Goal: Task Accomplishment & Management: Manage account settings

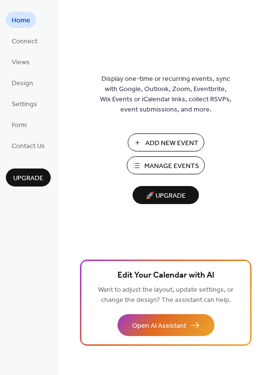
click at [140, 172] on button "Manage Events" at bounding box center [166, 165] width 78 height 18
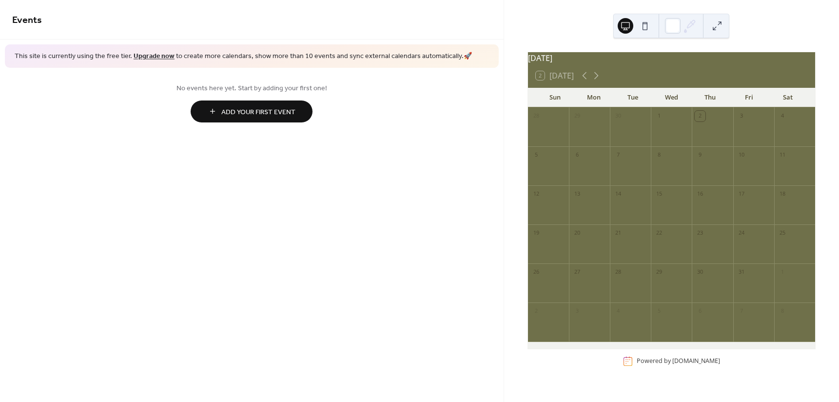
click at [295, 116] on span "Add Your First Event" at bounding box center [258, 112] width 74 height 10
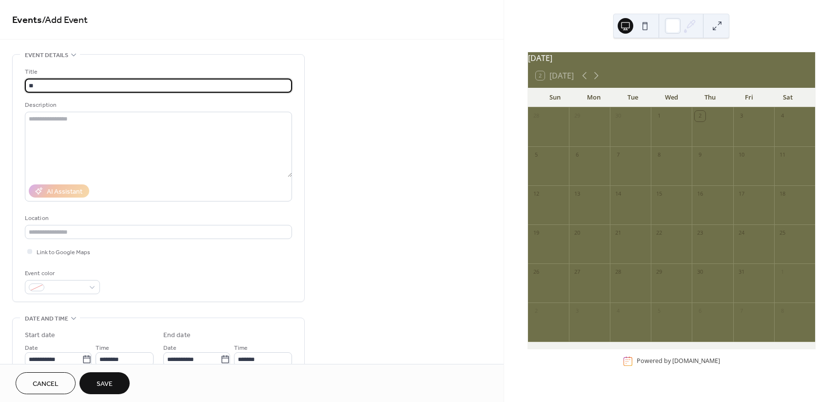
type input "*"
type input "**********"
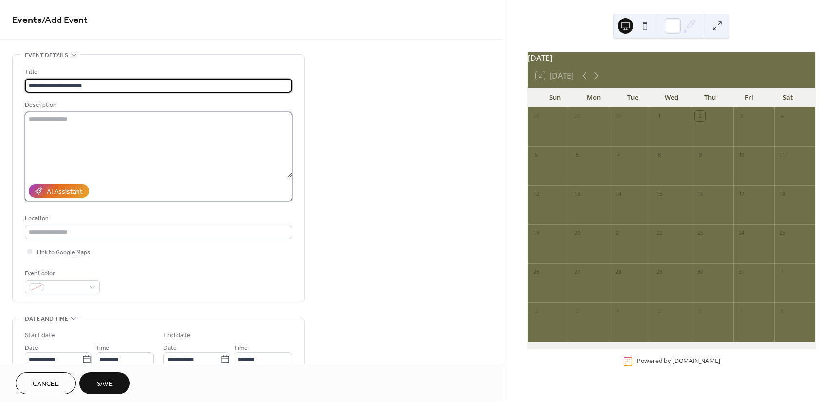
click at [233, 131] on textarea at bounding box center [158, 144] width 267 height 65
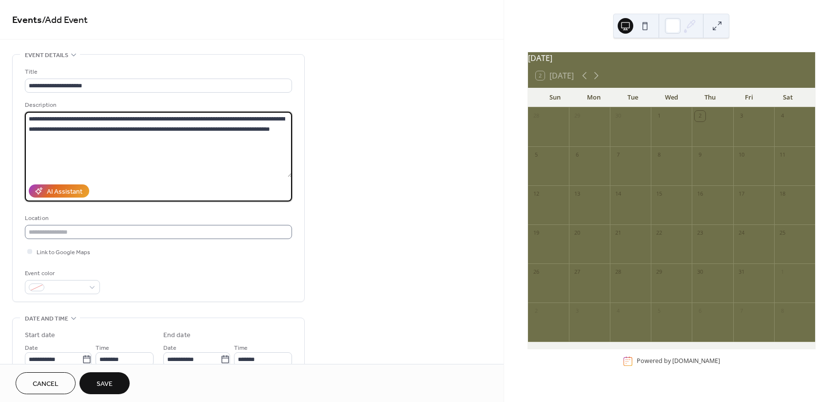
type textarea "**********"
click at [167, 230] on input "text" at bounding box center [158, 232] width 267 height 14
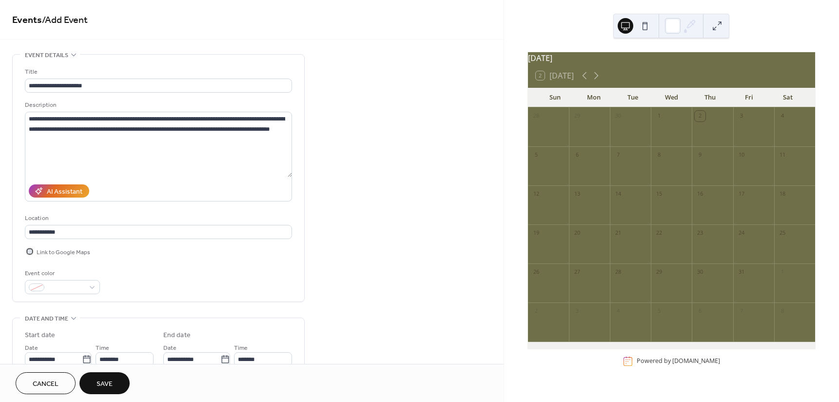
click at [28, 251] on div at bounding box center [29, 251] width 5 height 5
click at [70, 232] on input "**********" at bounding box center [158, 232] width 267 height 14
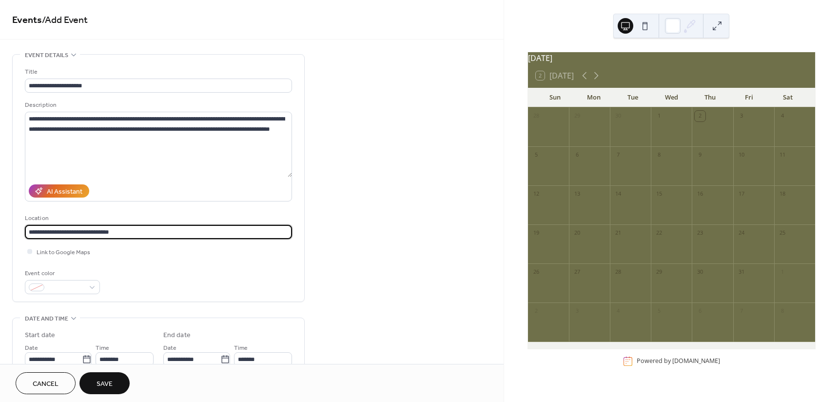
click at [70, 232] on input "**********" at bounding box center [158, 232] width 267 height 14
type input "**********"
click at [87, 287] on div at bounding box center [62, 287] width 75 height 14
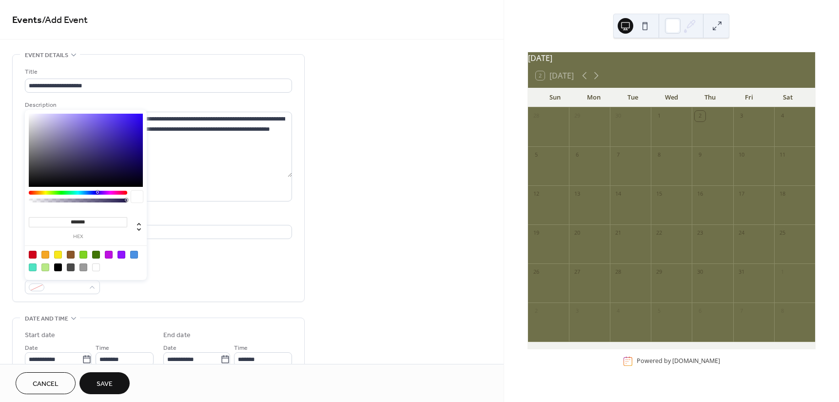
click at [96, 253] on div at bounding box center [96, 255] width 8 height 8
type input "*******"
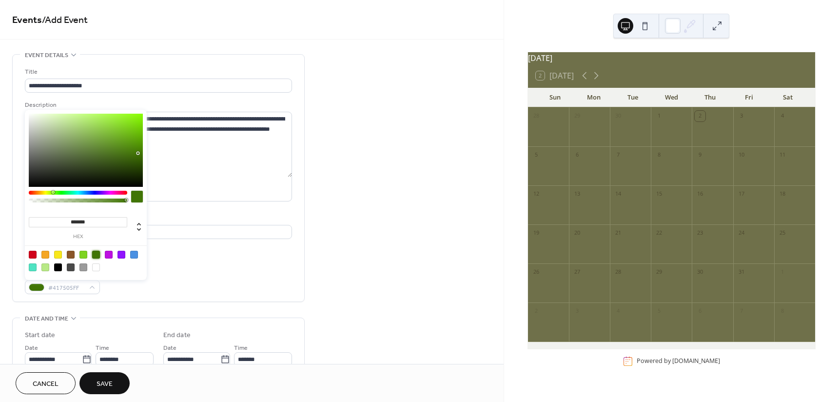
click at [294, 263] on div "**********" at bounding box center [159, 178] width 292 height 247
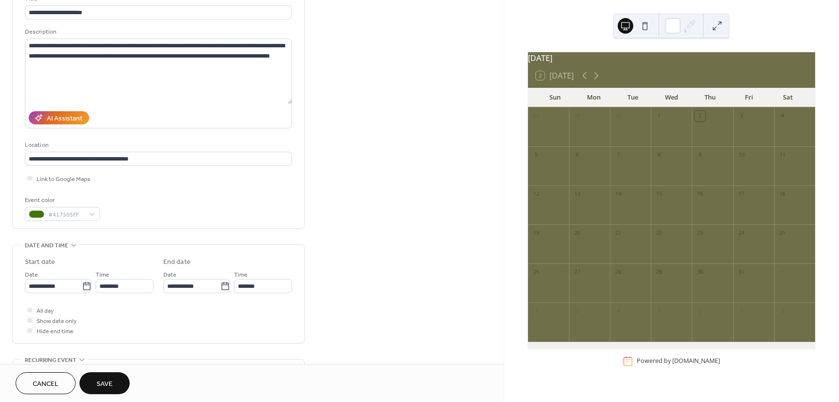
scroll to position [97, 0]
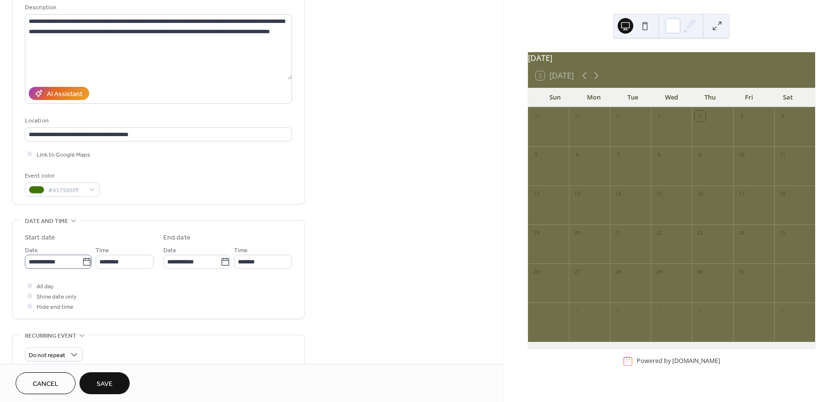
click at [86, 263] on icon at bounding box center [87, 262] width 10 height 10
click at [82, 263] on input "**********" at bounding box center [53, 261] width 57 height 14
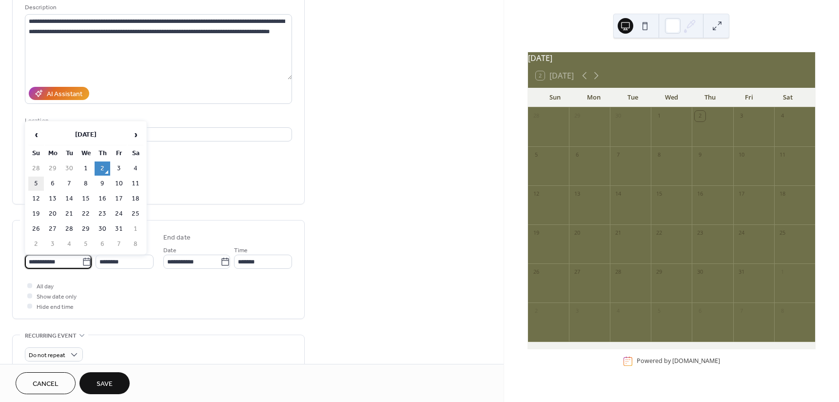
click at [39, 183] on td "5" at bounding box center [36, 183] width 16 height 14
type input "**********"
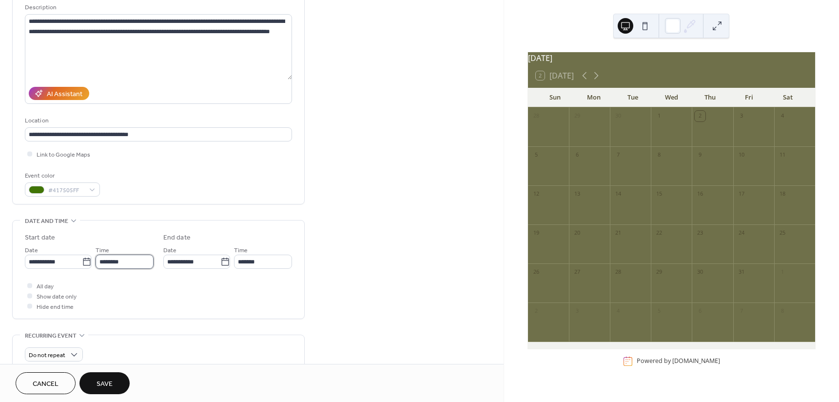
click at [110, 259] on input "********" at bounding box center [125, 261] width 58 height 14
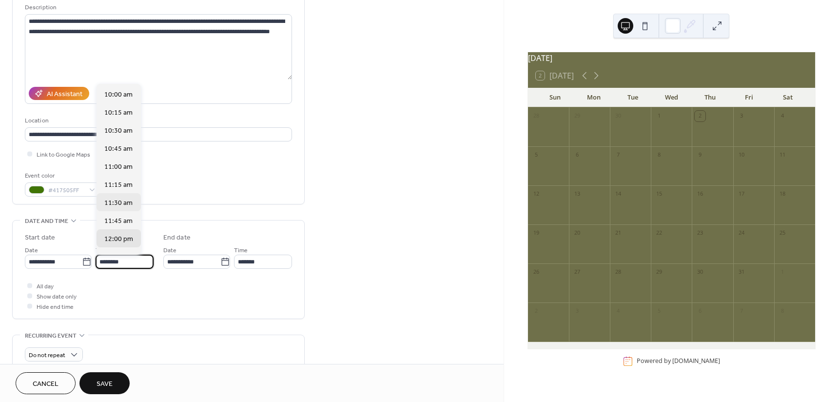
scroll to position [720, 0]
click at [122, 132] on span "10:30 am" at bounding box center [118, 132] width 28 height 10
type input "********"
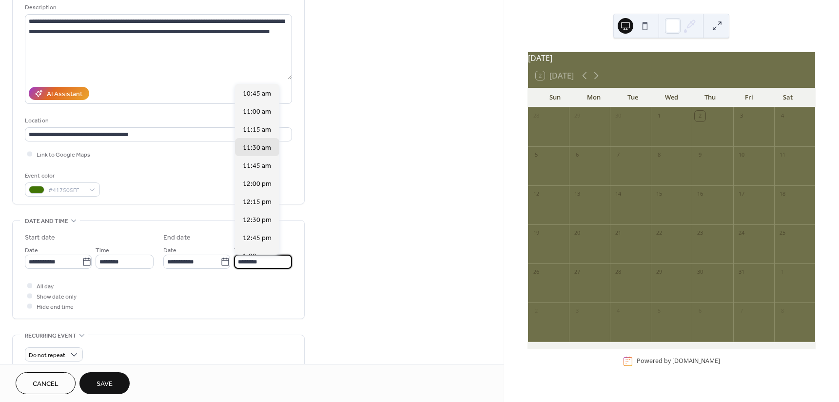
click at [250, 258] on input "********" at bounding box center [263, 261] width 58 height 14
click at [256, 186] on span "12:00 pm" at bounding box center [257, 184] width 29 height 10
type input "********"
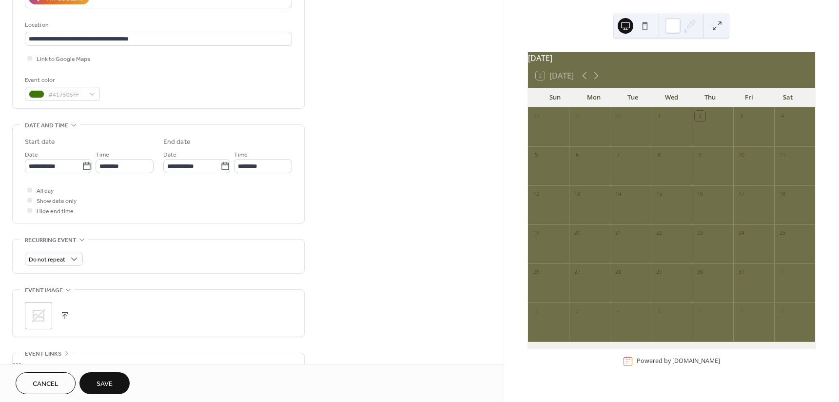
scroll to position [195, 0]
click at [74, 262] on div "Do not repeat" at bounding box center [54, 257] width 58 height 14
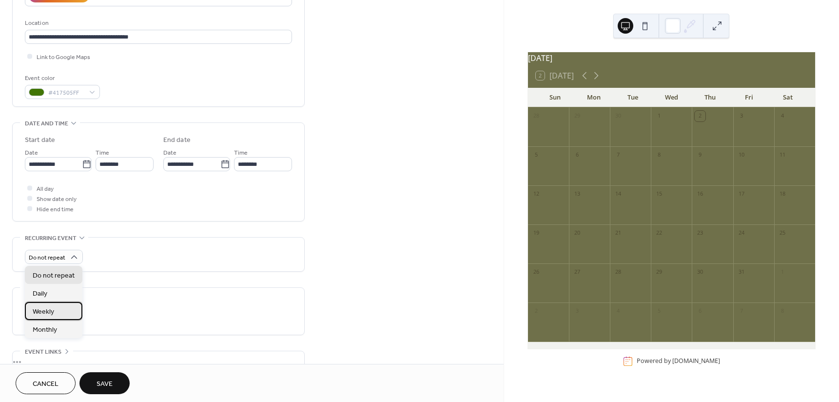
click at [64, 305] on div "Weekly" at bounding box center [54, 311] width 58 height 18
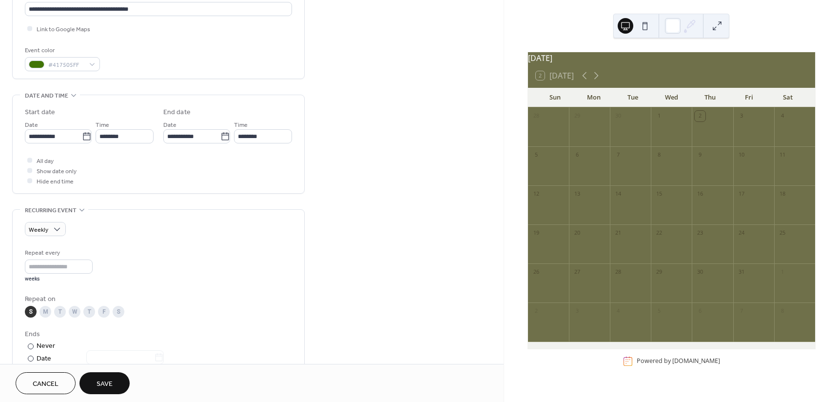
scroll to position [292, 0]
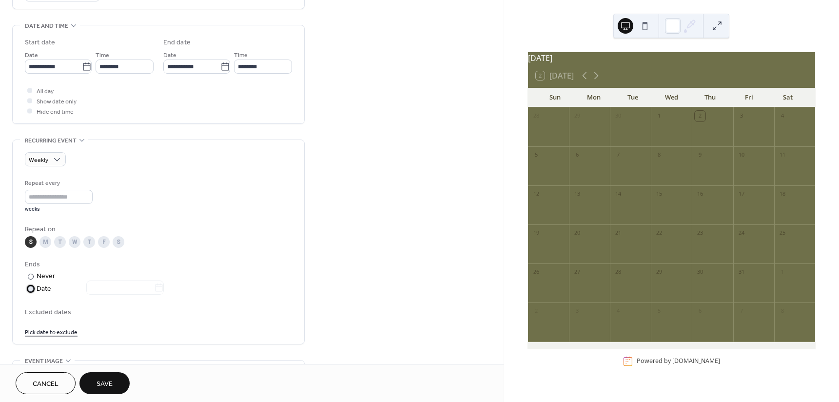
click at [32, 288] on div at bounding box center [31, 289] width 6 height 6
click at [33, 277] on div at bounding box center [31, 276] width 6 height 6
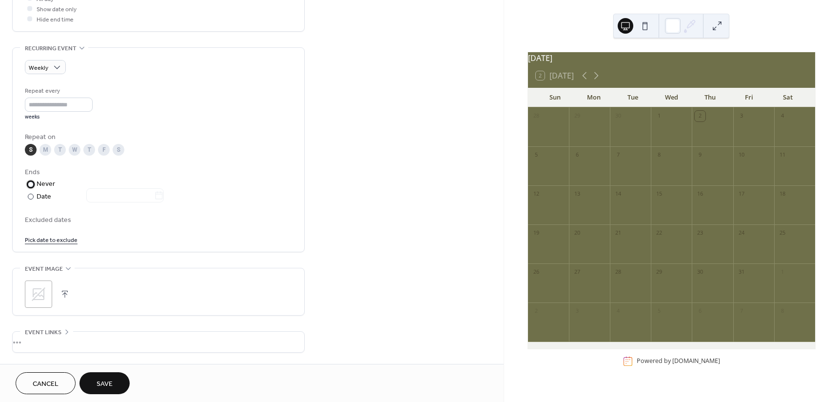
scroll to position [390, 0]
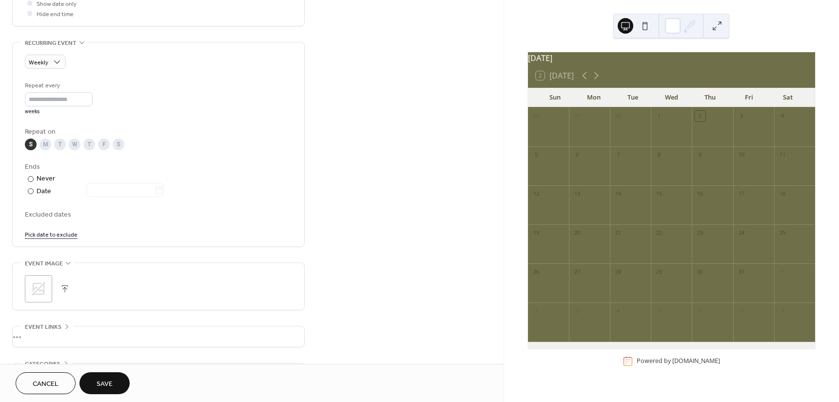
click at [40, 291] on icon at bounding box center [39, 289] width 14 height 14
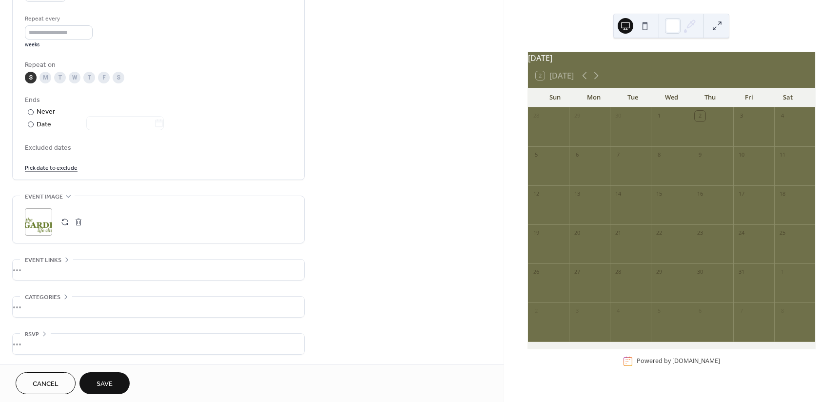
scroll to position [457, 0]
click at [58, 316] on div "•••" at bounding box center [159, 306] width 292 height 20
click at [60, 340] on div "Add Category 🔒" at bounding box center [61, 341] width 72 height 16
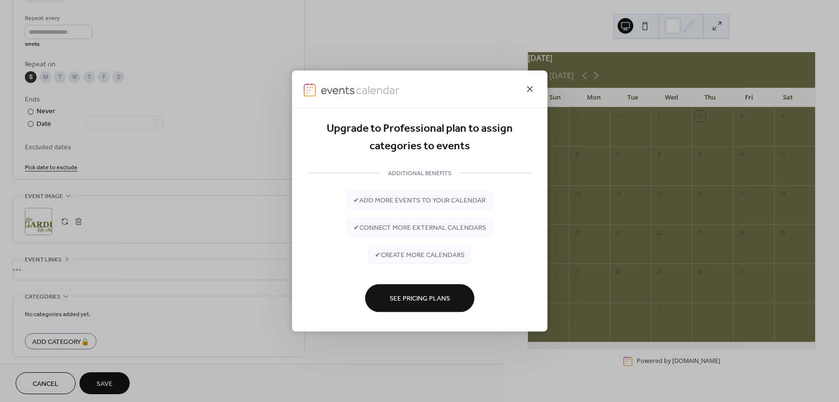
click at [532, 92] on icon at bounding box center [530, 89] width 12 height 12
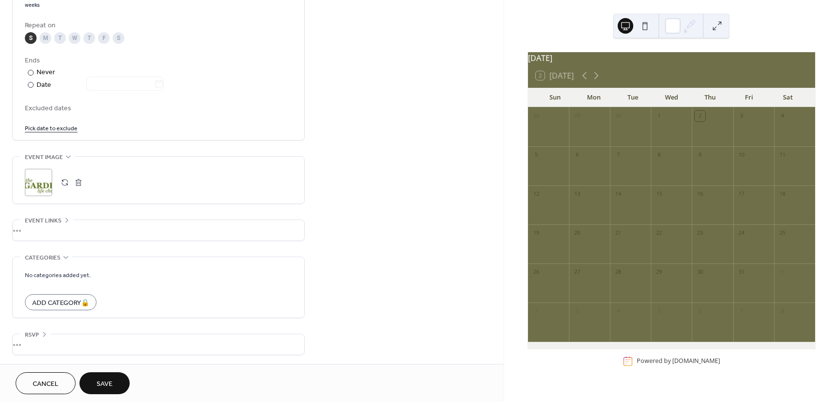
scroll to position [497, 0]
click at [111, 387] on span "Save" at bounding box center [105, 384] width 16 height 10
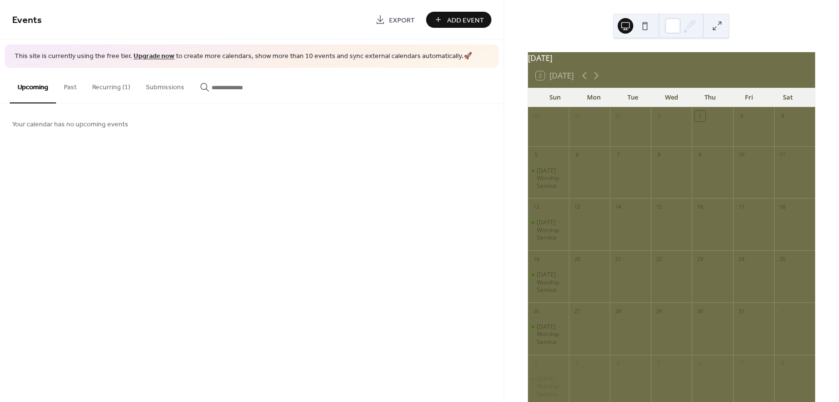
click at [108, 92] on button "Recurring (1)" at bounding box center [111, 85] width 54 height 35
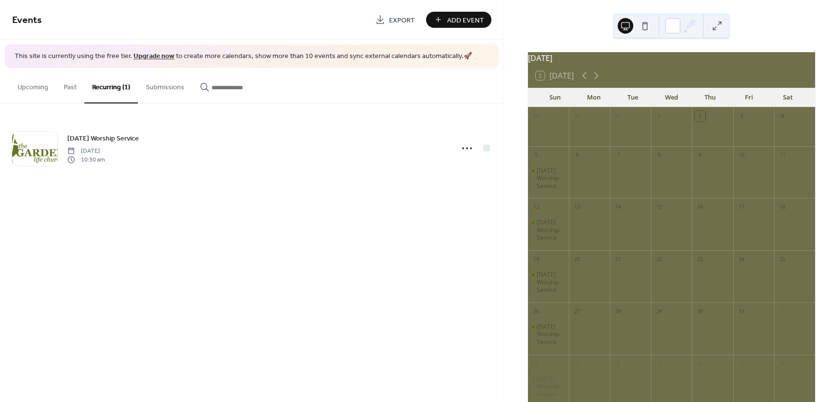
click at [458, 20] on span "Add Event" at bounding box center [465, 20] width 37 height 10
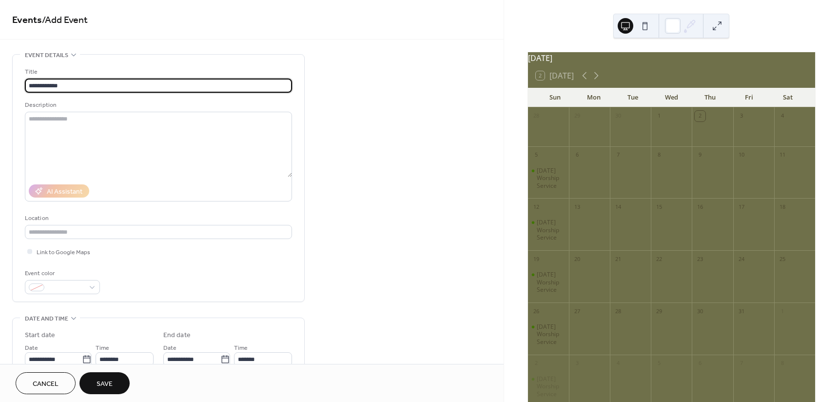
type input "**********"
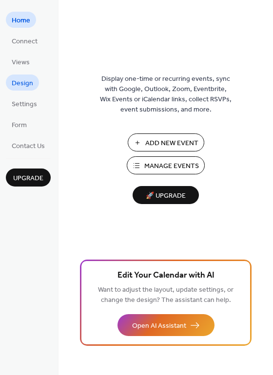
click at [26, 85] on span "Design" at bounding box center [22, 83] width 21 height 10
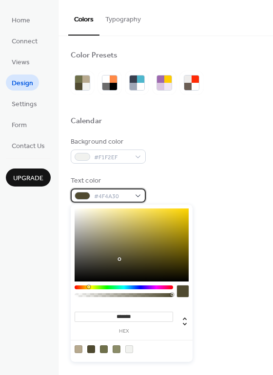
click at [139, 195] on div "#4F4A30" at bounding box center [108, 196] width 75 height 14
click at [129, 351] on div at bounding box center [129, 350] width 8 height 8
type input "*******"
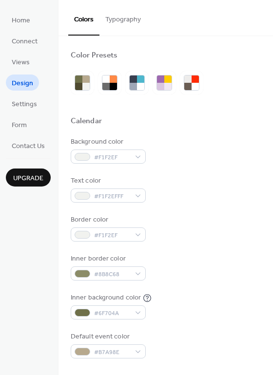
click at [228, 141] on div "Background color #F1F2EF" at bounding box center [166, 150] width 190 height 27
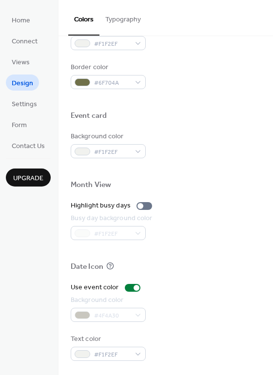
scroll to position [417, 0]
click at [23, 62] on span "Views" at bounding box center [21, 63] width 18 height 10
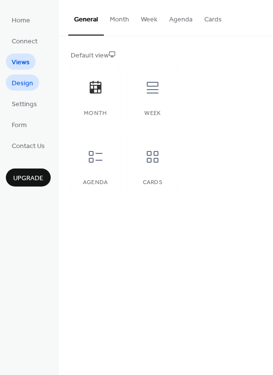
click at [26, 84] on span "Design" at bounding box center [22, 83] width 21 height 10
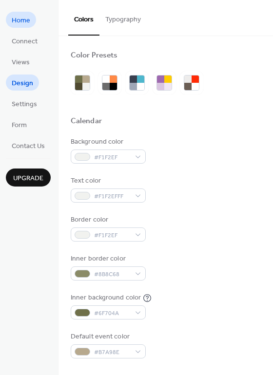
click at [32, 25] on link "Home" at bounding box center [21, 20] width 30 height 16
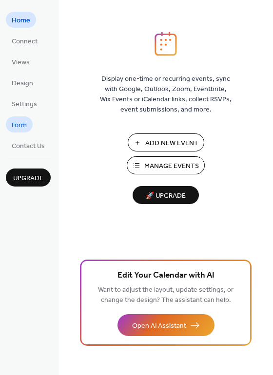
click at [26, 127] on span "Form" at bounding box center [19, 125] width 15 height 10
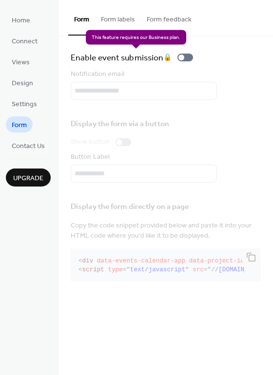
click at [189, 58] on div "Enable event submission 🔒" at bounding box center [134, 58] width 126 height 14
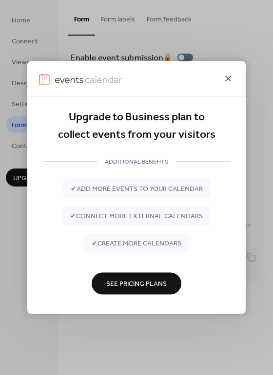
click at [227, 78] on icon at bounding box center [228, 79] width 6 height 6
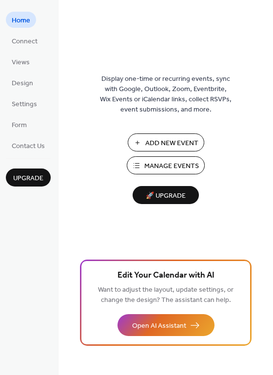
click at [159, 167] on span "Manage Events" at bounding box center [171, 166] width 55 height 10
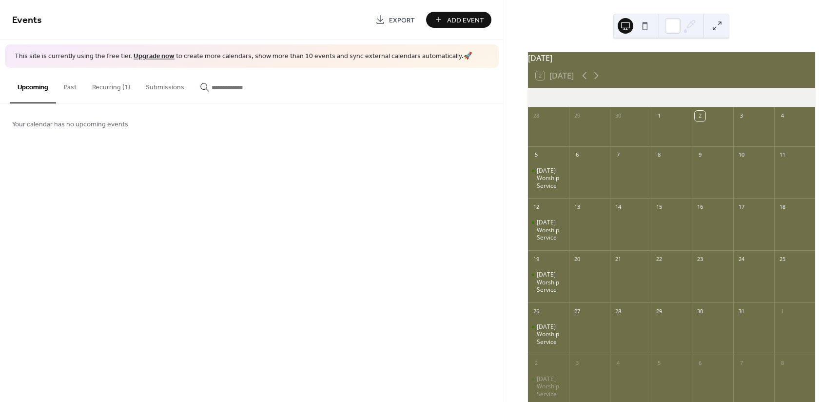
click at [120, 86] on button "Recurring (1)" at bounding box center [111, 85] width 54 height 35
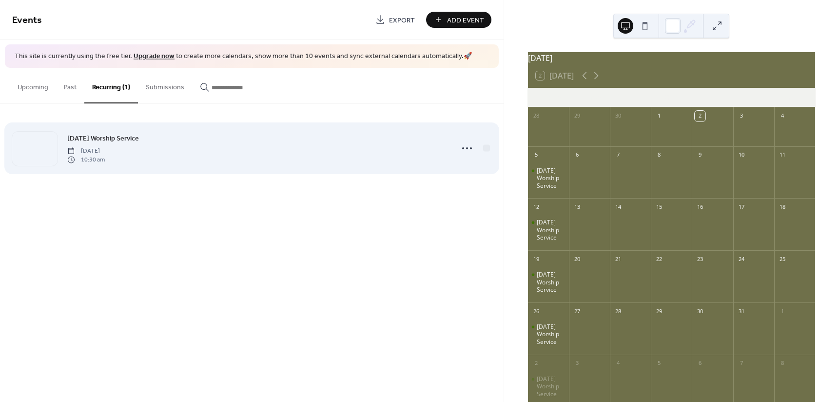
click at [105, 146] on span "[DATE]" at bounding box center [86, 150] width 38 height 9
click at [470, 150] on icon at bounding box center [467, 148] width 16 height 16
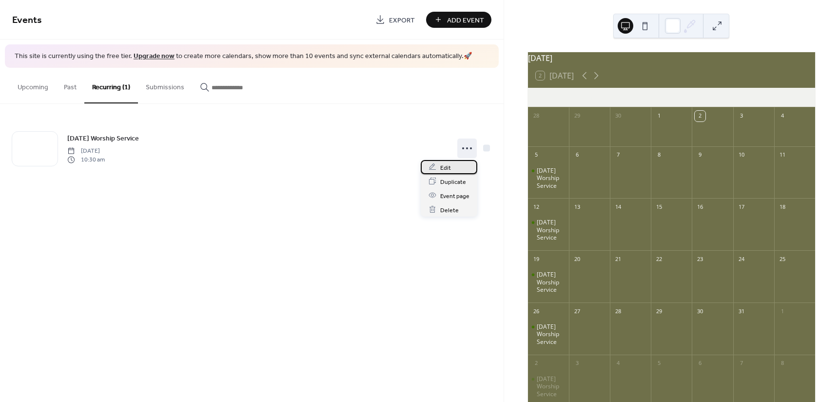
click at [454, 167] on div "Edit" at bounding box center [449, 167] width 57 height 14
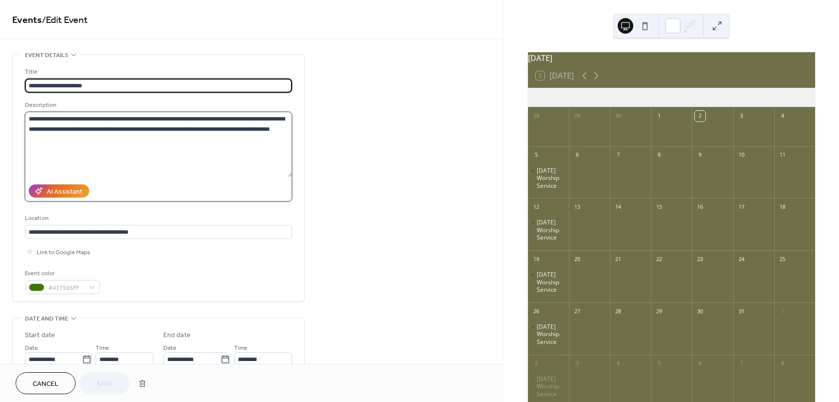
click at [102, 141] on textarea "**********" at bounding box center [158, 144] width 267 height 65
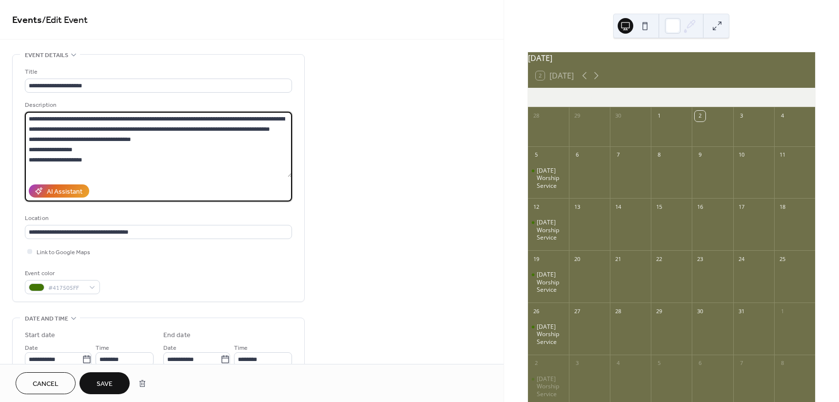
type textarea "**********"
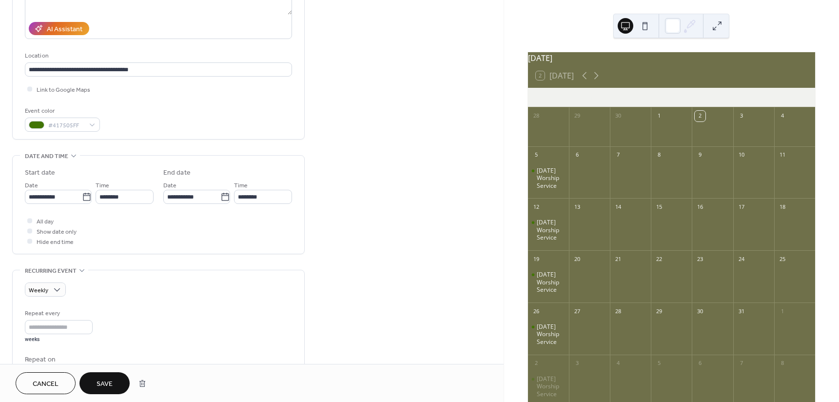
scroll to position [146, 0]
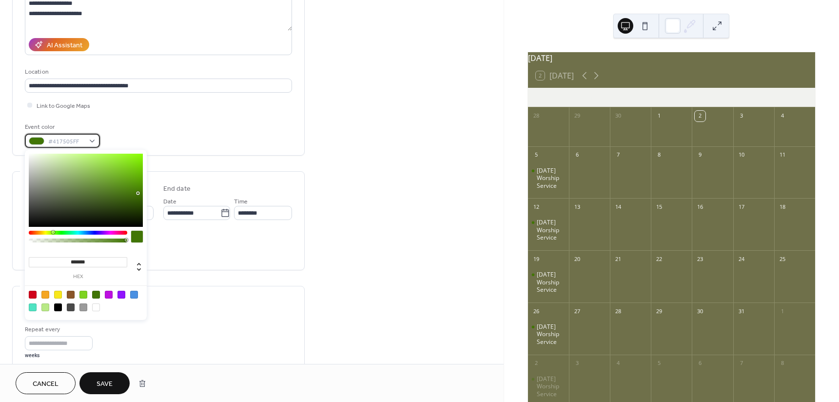
click at [86, 142] on div "#417505FF" at bounding box center [62, 141] width 75 height 14
click at [57, 293] on div at bounding box center [58, 295] width 8 height 8
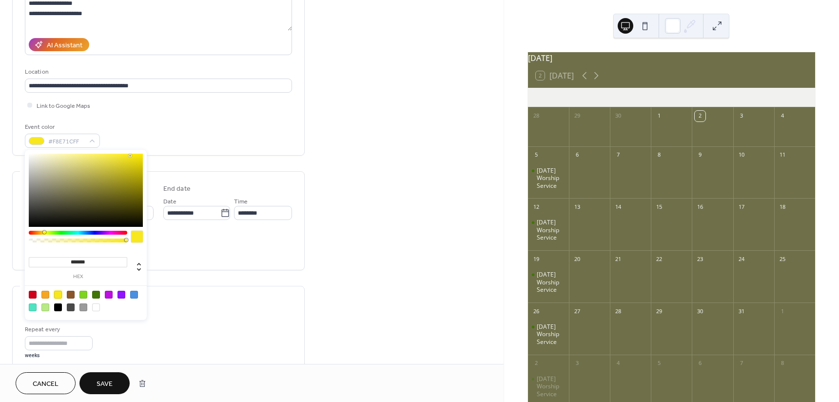
click at [45, 294] on div at bounding box center [45, 295] width 8 height 8
type input "*******"
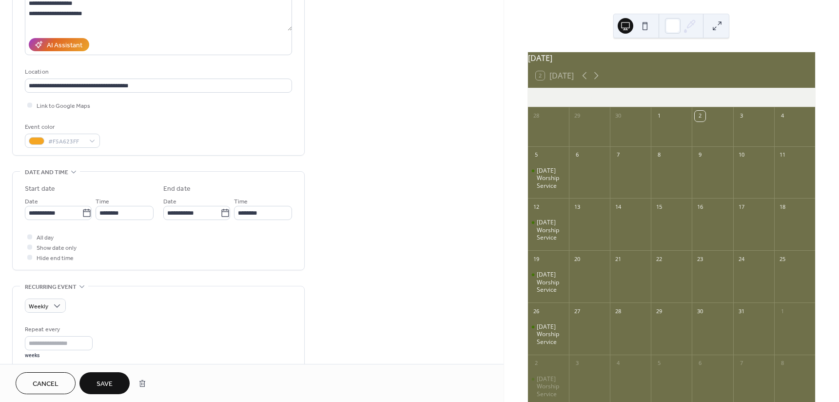
click at [110, 384] on span "Save" at bounding box center [105, 384] width 16 height 10
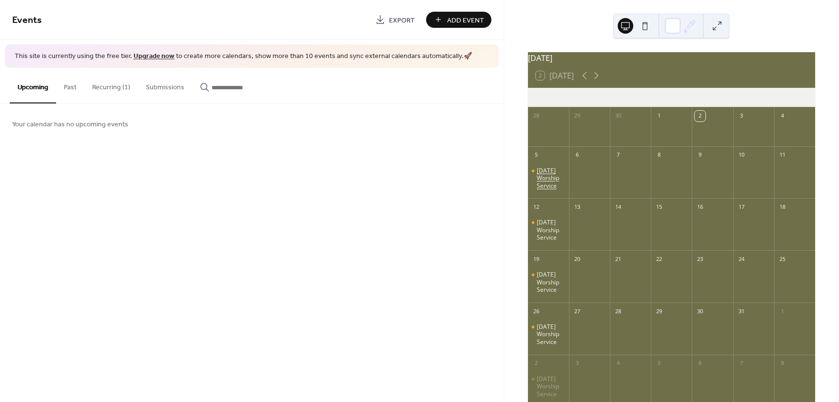
click at [554, 178] on div "Sunday Worship Service" at bounding box center [551, 178] width 28 height 23
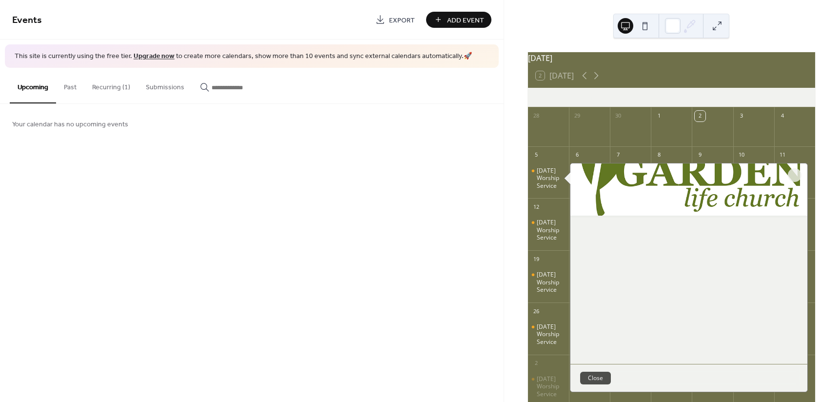
click at [496, 137] on div "Your calendar has no upcoming events" at bounding box center [252, 123] width 504 height 39
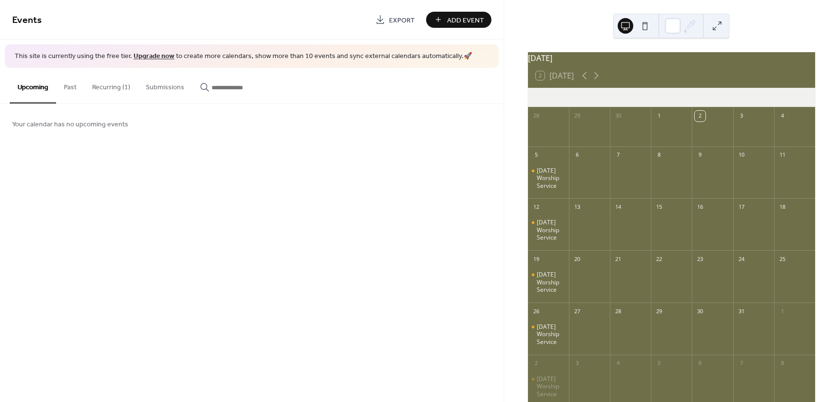
click at [66, 91] on button "Past" at bounding box center [70, 85] width 28 height 35
click at [116, 88] on button "Recurring (1)" at bounding box center [111, 85] width 54 height 35
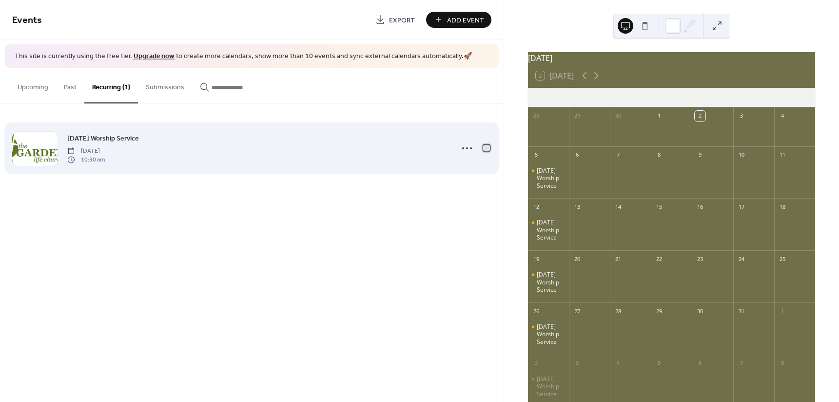
click at [487, 148] on div at bounding box center [486, 147] width 7 height 7
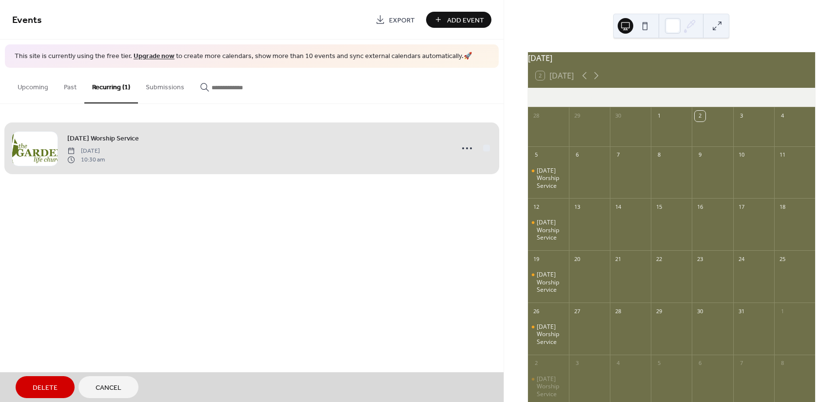
click at [469, 148] on div "Sunday Worship Service Sunday, October 5, 2025 10:30 am" at bounding box center [251, 147] width 479 height 59
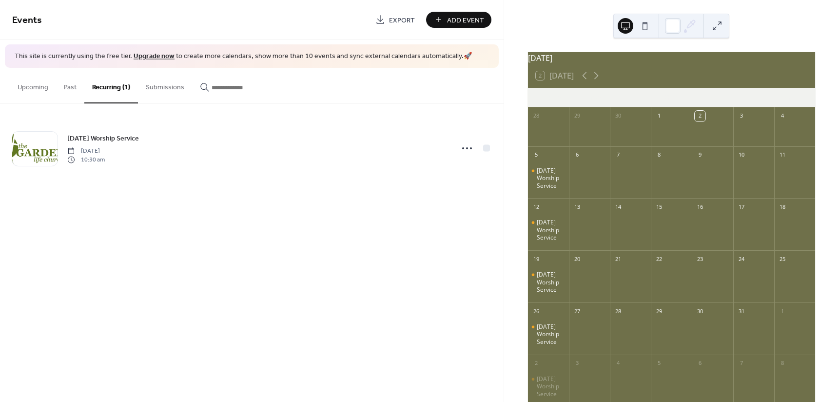
click at [469, 148] on icon at bounding box center [467, 148] width 16 height 16
click at [457, 198] on span "Event page" at bounding box center [454, 196] width 29 height 10
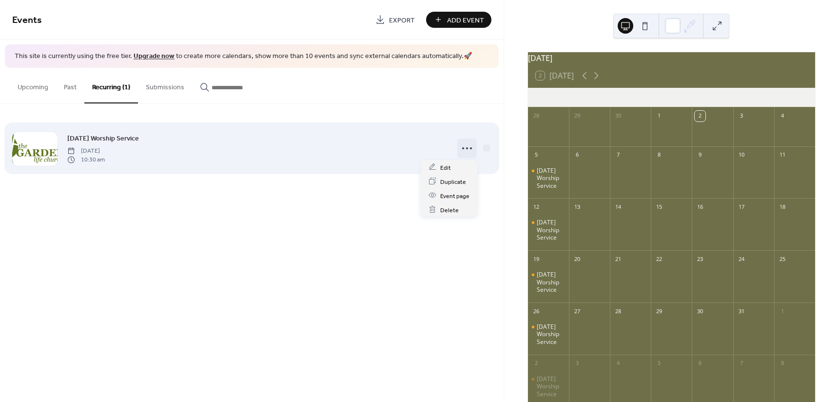
click at [463, 147] on circle at bounding box center [463, 148] width 2 height 2
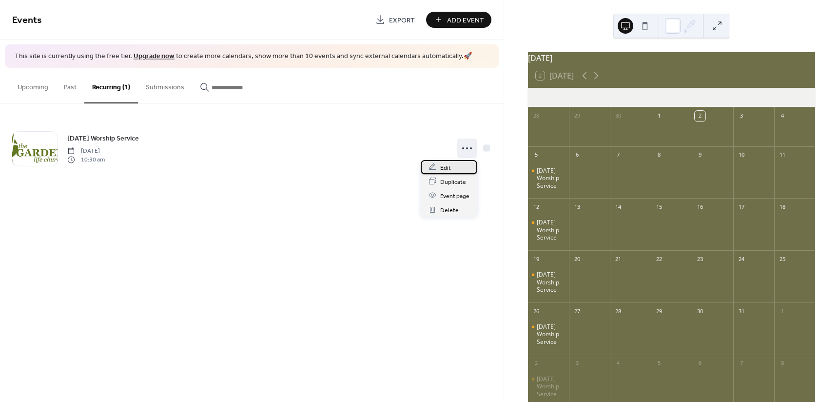
click at [451, 170] on div "Edit" at bounding box center [449, 167] width 57 height 14
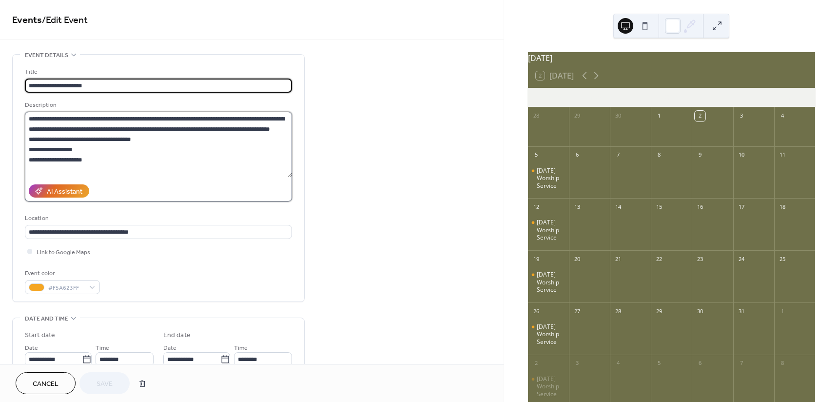
click at [198, 117] on textarea "**********" at bounding box center [158, 144] width 267 height 65
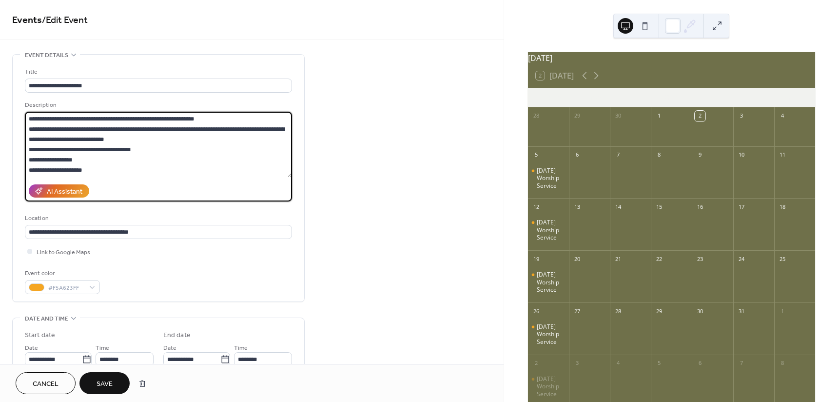
type textarea "**********"
click at [111, 390] on button "Save" at bounding box center [104, 383] width 50 height 22
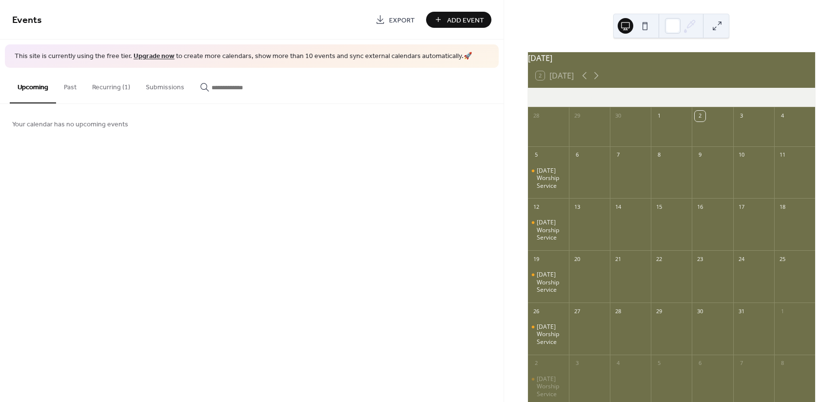
click at [114, 89] on button "Recurring (1)" at bounding box center [111, 85] width 54 height 35
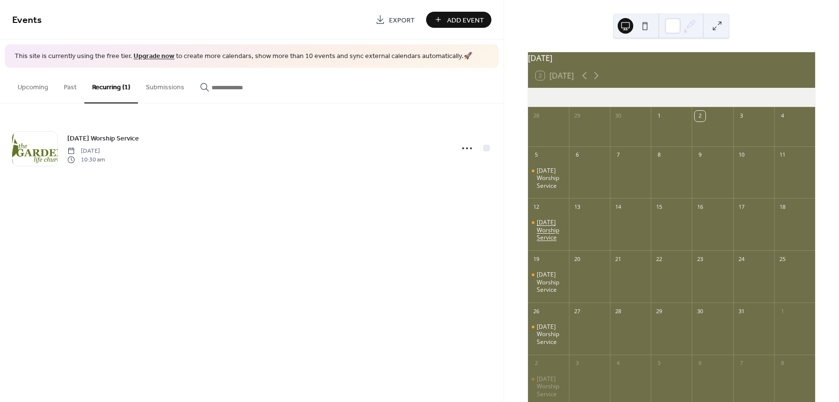
click at [557, 234] on div "Sunday Worship Service" at bounding box center [551, 229] width 28 height 23
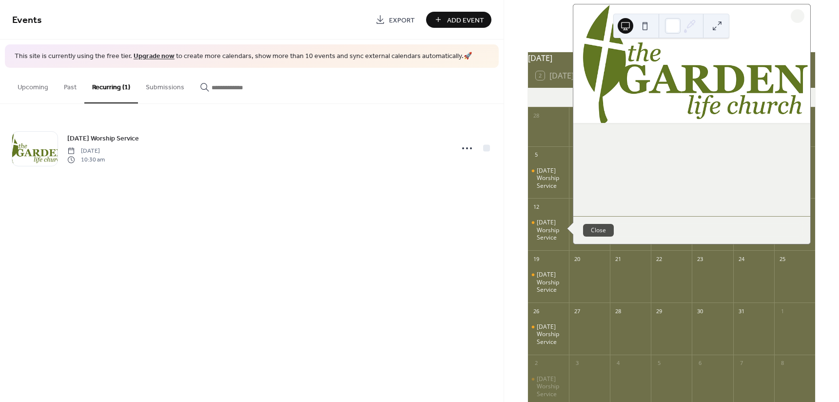
click at [647, 24] on button at bounding box center [645, 26] width 16 height 16
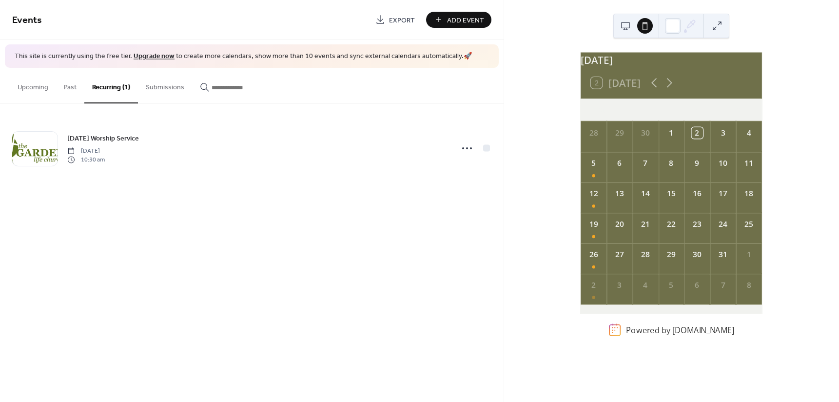
click at [625, 30] on button at bounding box center [626, 26] width 16 height 16
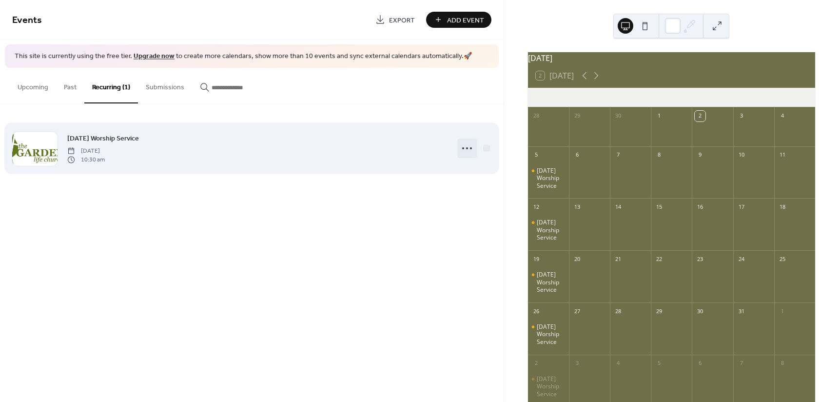
click at [466, 143] on icon at bounding box center [467, 148] width 16 height 16
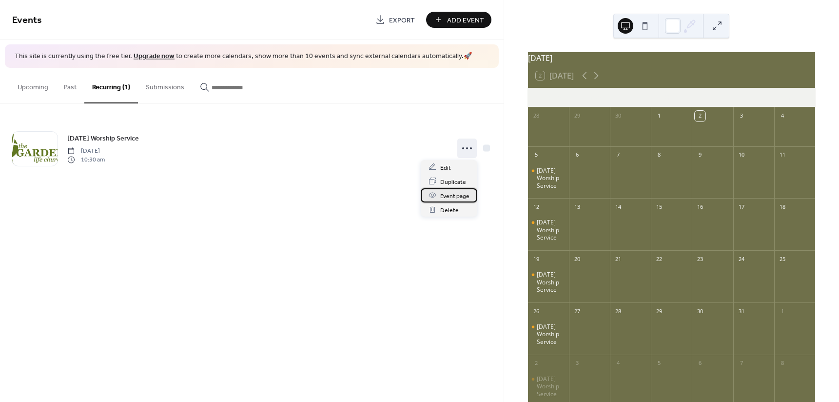
click at [454, 198] on span "Event page" at bounding box center [454, 196] width 29 height 10
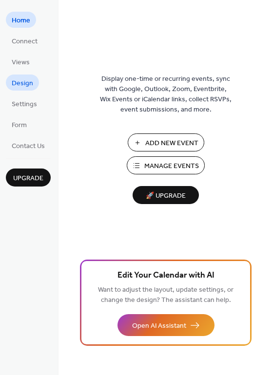
click at [30, 81] on span "Design" at bounding box center [22, 83] width 21 height 10
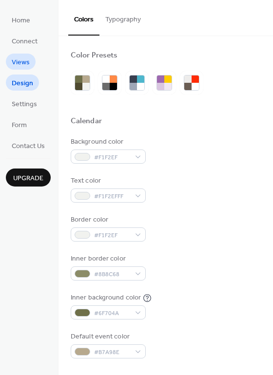
click at [16, 64] on span "Views" at bounding box center [21, 63] width 18 height 10
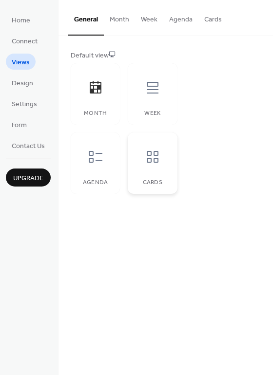
click at [149, 159] on icon at bounding box center [153, 157] width 12 height 12
click at [101, 161] on icon at bounding box center [96, 157] width 14 height 12
click at [101, 106] on div "Month" at bounding box center [95, 93] width 49 height 61
click at [122, 23] on button "Month" at bounding box center [119, 17] width 31 height 35
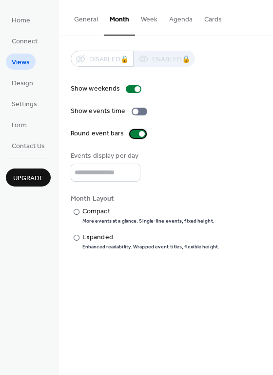
click at [139, 134] on div at bounding box center [142, 134] width 6 height 6
click at [138, 134] on div at bounding box center [138, 134] width 16 height 8
click at [149, 24] on button "Week" at bounding box center [149, 17] width 28 height 35
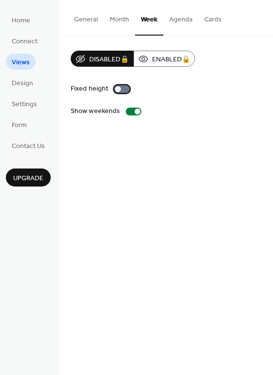
click at [121, 89] on div at bounding box center [122, 89] width 16 height 8
click at [185, 22] on button "Agenda" at bounding box center [180, 17] width 35 height 35
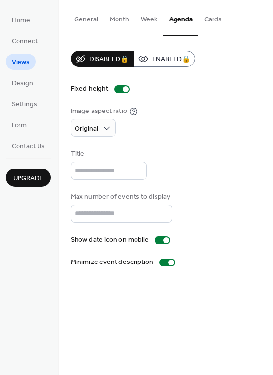
click at [154, 23] on button "Week" at bounding box center [149, 17] width 28 height 35
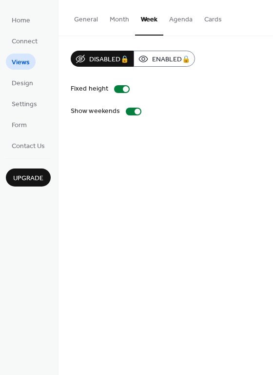
click at [126, 20] on button "Month" at bounding box center [119, 17] width 31 height 35
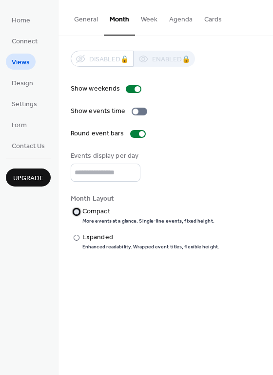
click at [78, 215] on div "​" at bounding box center [76, 212] width 10 height 10
click at [31, 41] on span "Connect" at bounding box center [25, 42] width 26 height 10
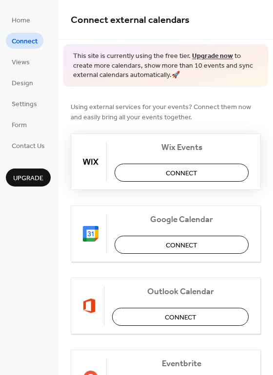
click at [185, 173] on span "Connect" at bounding box center [182, 173] width 32 height 10
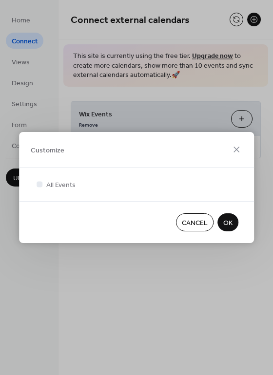
click at [229, 225] on span "OK" at bounding box center [227, 223] width 9 height 10
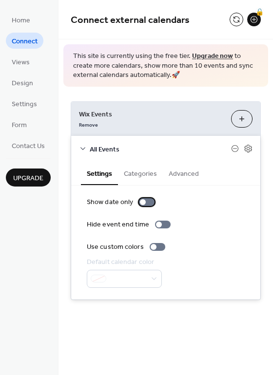
click at [149, 202] on div at bounding box center [147, 202] width 16 height 8
click at [149, 202] on div at bounding box center [151, 202] width 6 height 6
click at [56, 249] on div "Home Connect Views Design Settings Form Contact Us Upgrade" at bounding box center [29, 187] width 58 height 375
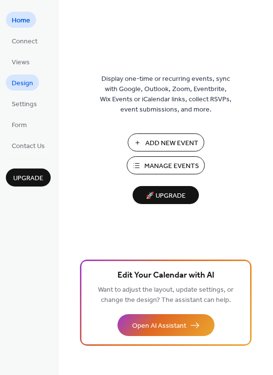
click at [32, 82] on span "Design" at bounding box center [22, 83] width 21 height 10
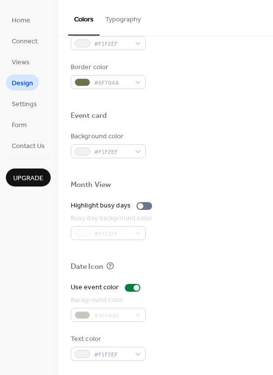
scroll to position [417, 0]
click at [131, 287] on div at bounding box center [133, 288] width 16 height 8
click at [131, 289] on div at bounding box center [133, 288] width 16 height 8
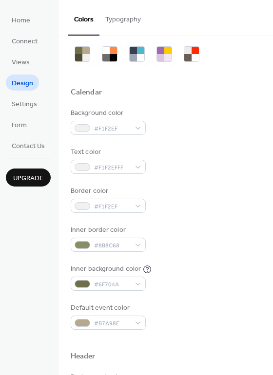
scroll to position [27, 0]
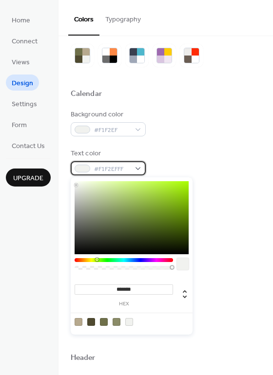
click at [140, 168] on div "#F1F2EFFF" at bounding box center [108, 168] width 75 height 14
click at [75, 326] on div at bounding box center [79, 322] width 8 height 8
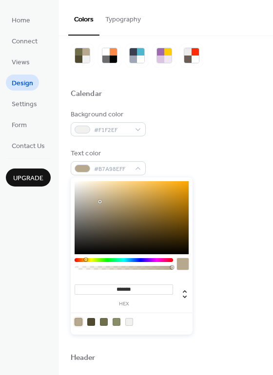
type input "*******"
click at [136, 201] on div at bounding box center [132, 217] width 114 height 73
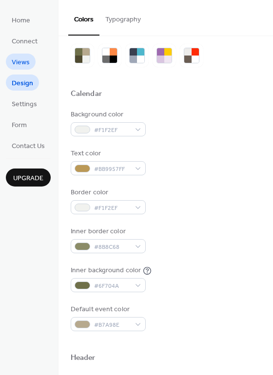
click at [26, 61] on span "Views" at bounding box center [21, 63] width 18 height 10
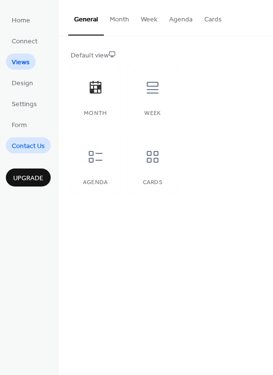
click at [42, 147] on span "Contact Us" at bounding box center [28, 146] width 33 height 10
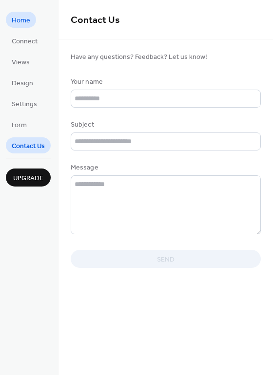
click at [16, 16] on span "Home" at bounding box center [21, 21] width 19 height 10
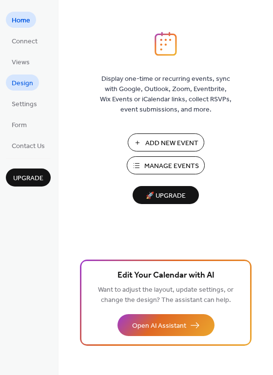
click at [25, 86] on span "Design" at bounding box center [22, 83] width 21 height 10
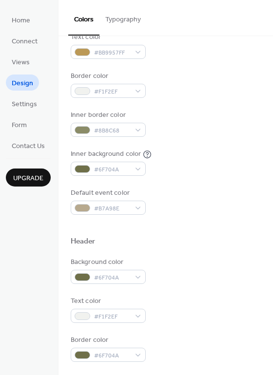
scroll to position [146, 0]
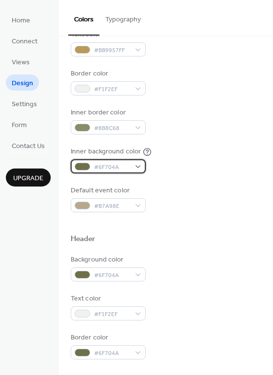
click at [140, 169] on div "#6F704A" at bounding box center [108, 166] width 75 height 14
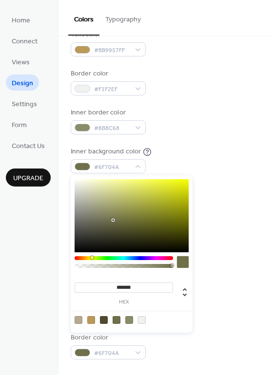
click at [78, 323] on div at bounding box center [79, 320] width 8 height 8
type input "*******"
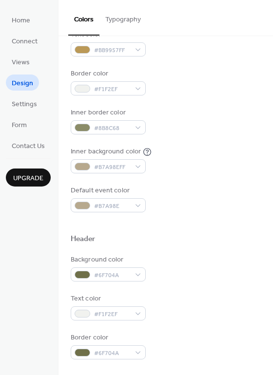
click at [199, 93] on div "Border color #F1F2EF" at bounding box center [166, 82] width 190 height 27
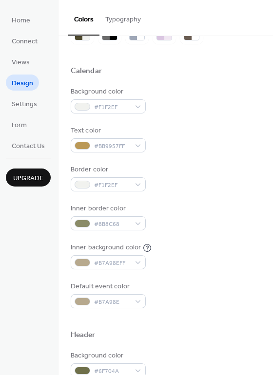
scroll to position [49, 0]
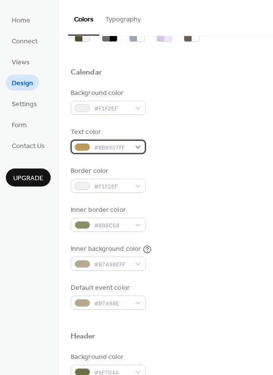
click at [136, 144] on div "#BB9957FF" at bounding box center [108, 147] width 75 height 14
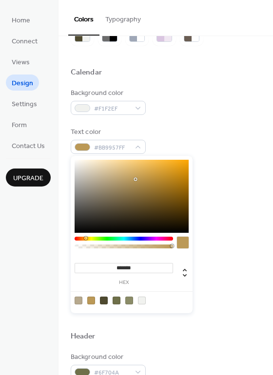
click at [101, 302] on div at bounding box center [104, 301] width 8 height 8
type input "*******"
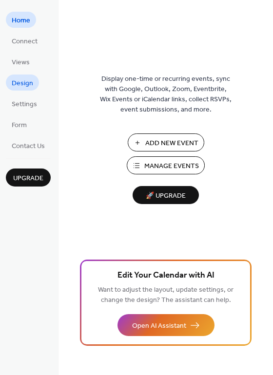
click at [24, 81] on span "Design" at bounding box center [22, 83] width 21 height 10
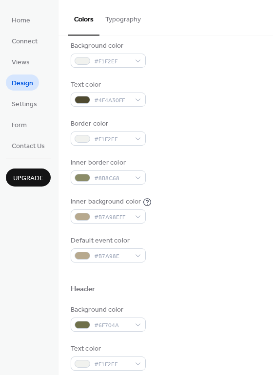
scroll to position [97, 0]
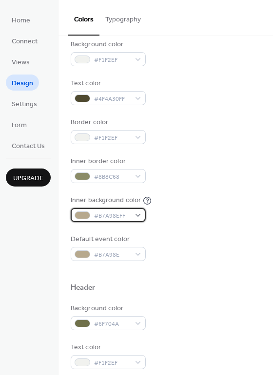
click at [140, 215] on div "#B7A98EFF" at bounding box center [108, 215] width 75 height 14
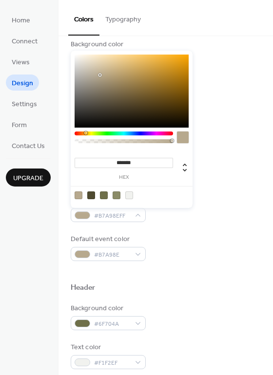
click at [129, 198] on div at bounding box center [129, 196] width 8 height 8
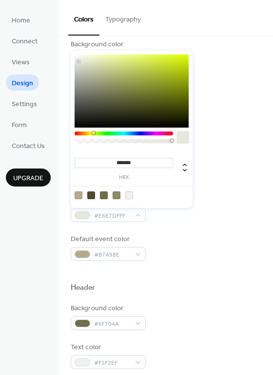
type input "*******"
click at [78, 62] on div at bounding box center [79, 62] width 2 height 2
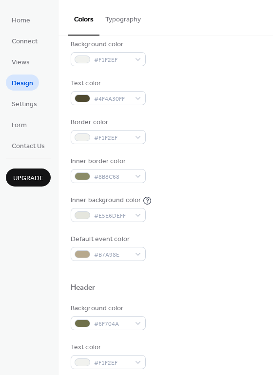
click at [202, 248] on div "Default event color #B7A98E" at bounding box center [166, 247] width 190 height 27
click at [22, 41] on span "Connect" at bounding box center [25, 42] width 26 height 10
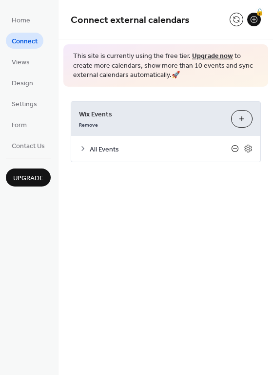
click at [233, 150] on icon at bounding box center [235, 149] width 8 height 8
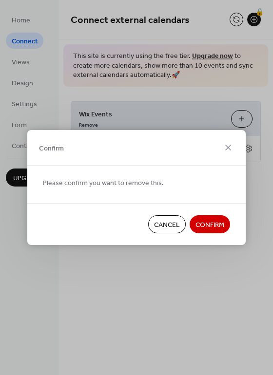
click at [208, 223] on span "Confirm" at bounding box center [209, 225] width 29 height 10
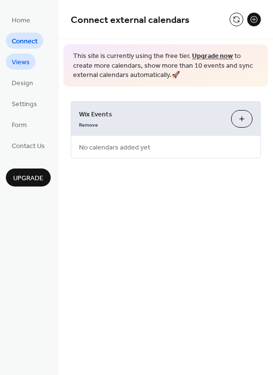
click at [28, 67] on span "Views" at bounding box center [21, 63] width 18 height 10
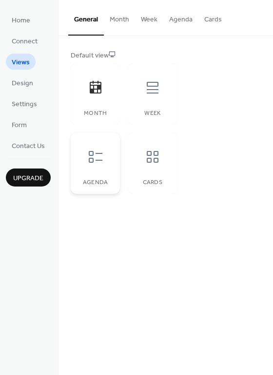
click at [97, 158] on icon at bounding box center [96, 157] width 16 height 16
click at [165, 155] on div at bounding box center [152, 156] width 29 height 29
click at [103, 92] on div at bounding box center [95, 87] width 29 height 29
click at [142, 97] on div at bounding box center [152, 87] width 29 height 29
click at [155, 161] on icon at bounding box center [153, 157] width 16 height 16
